Goal: Check status: Check status

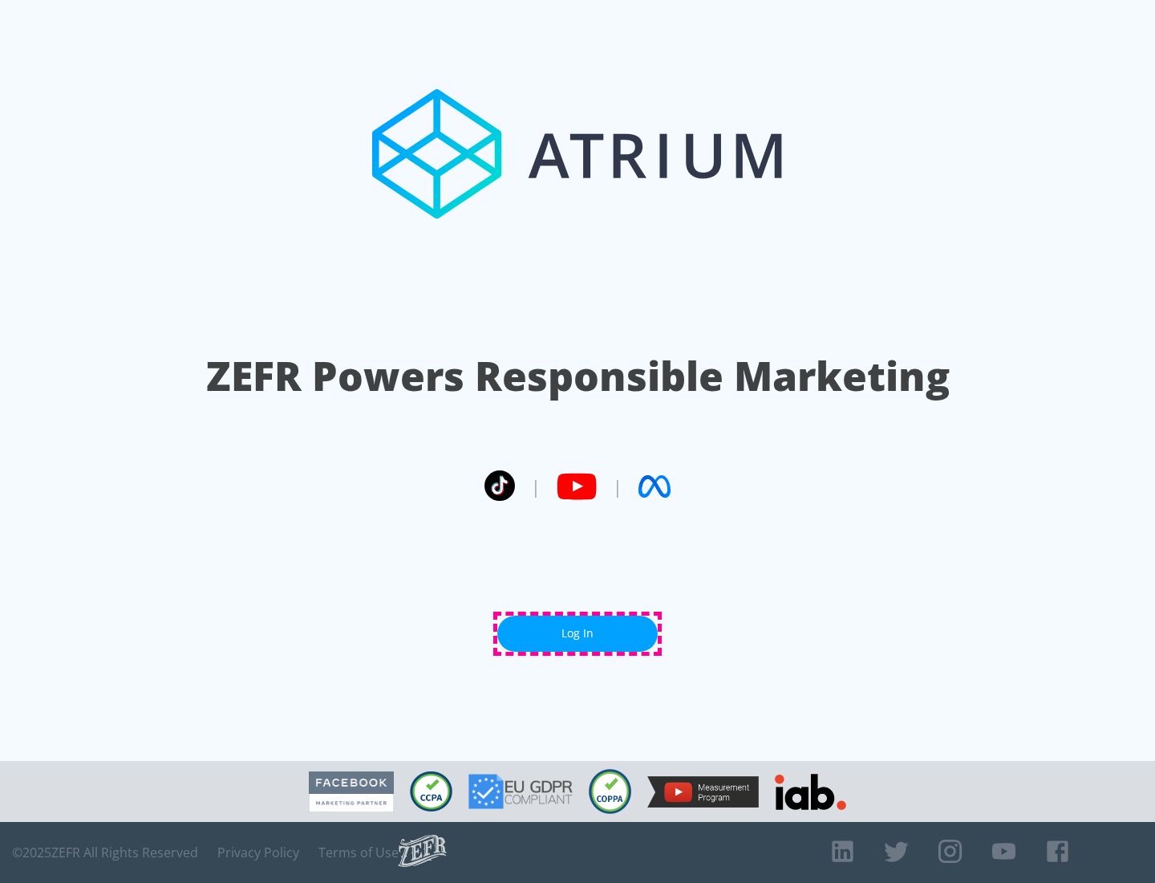
click at [578, 633] on link "Log In" at bounding box center [577, 633] width 160 height 36
